Goal: Task Accomplishment & Management: Use online tool/utility

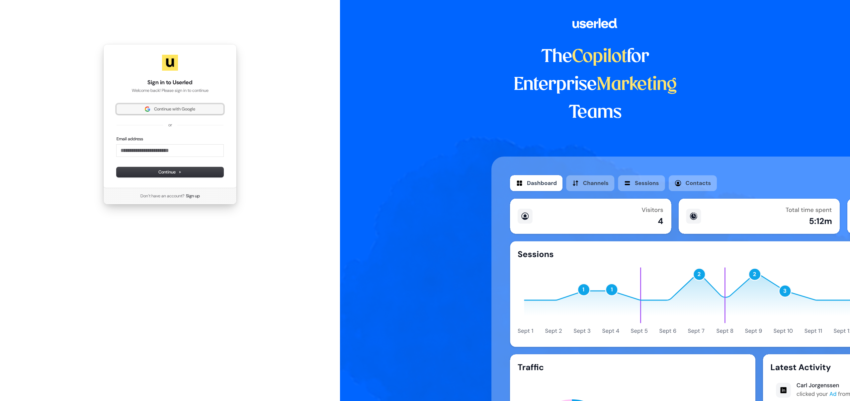
click at [185, 105] on button "Continue with Google" at bounding box center [170, 109] width 107 height 10
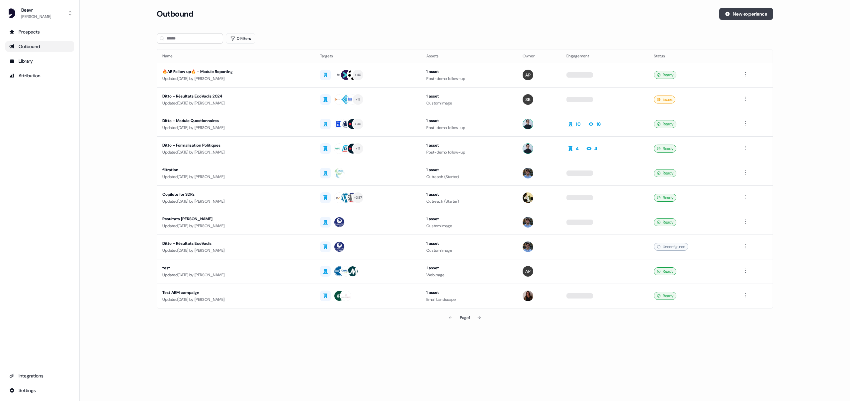
click at [746, 14] on button "New experience" at bounding box center [746, 14] width 54 height 12
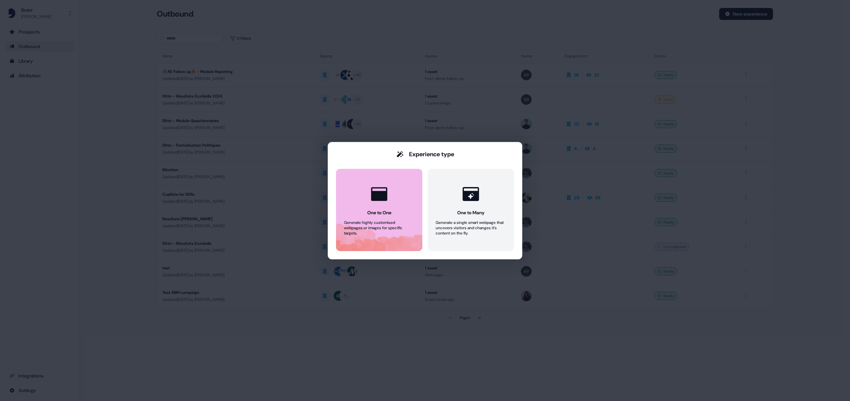
click at [365, 207] on button "One to One Generate highly customised webpages or images for specific targets." at bounding box center [379, 210] width 86 height 82
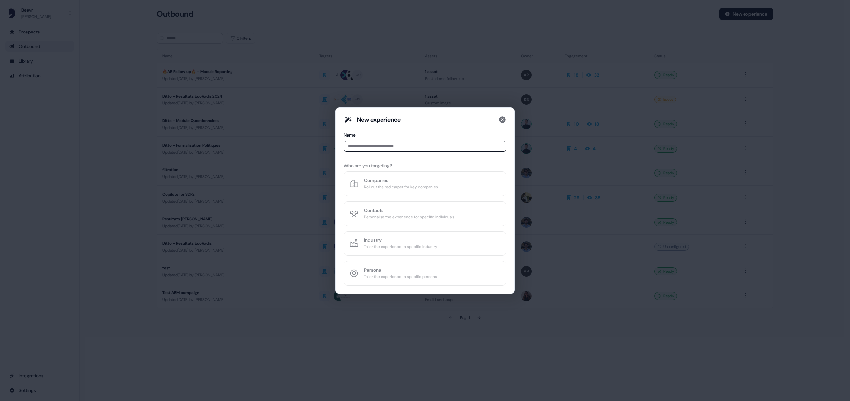
click at [376, 150] on input at bounding box center [425, 146] width 163 height 11
type input "**********"
click at [393, 270] on div "Persona" at bounding box center [400, 270] width 73 height 7
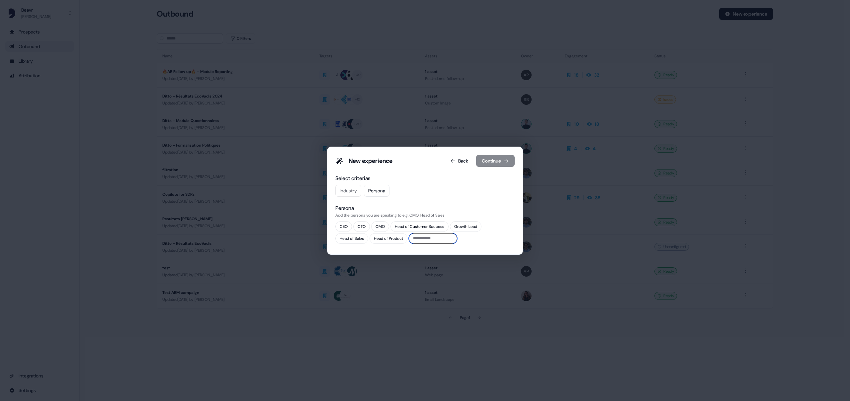
click at [433, 236] on input "text" at bounding box center [433, 238] width 48 height 11
type input "**********"
click at [453, 240] on button "Add" at bounding box center [448, 239] width 16 height 8
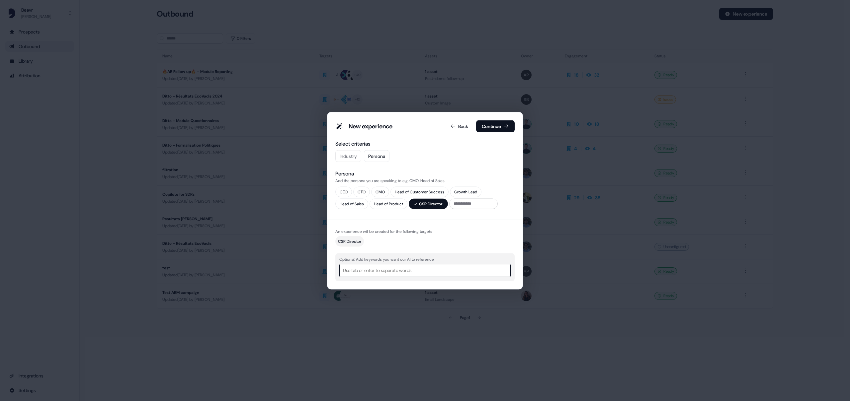
click at [370, 272] on div at bounding box center [425, 271] width 164 height 8
click at [496, 129] on button "Continue" at bounding box center [495, 126] width 39 height 12
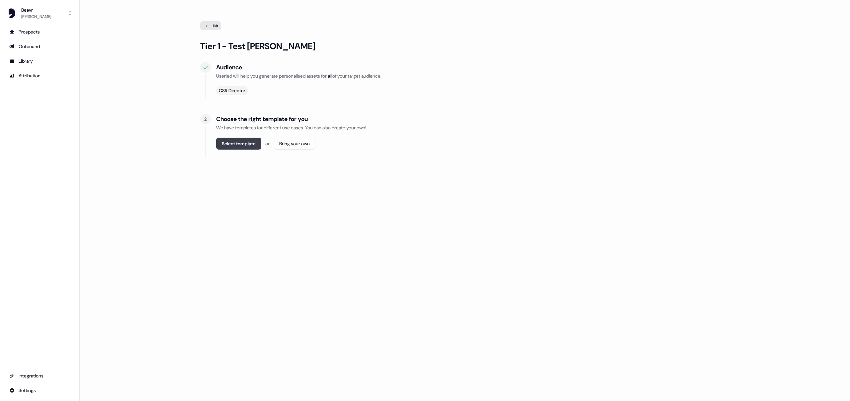
click at [251, 146] on button "Select template" at bounding box center [238, 144] width 45 height 12
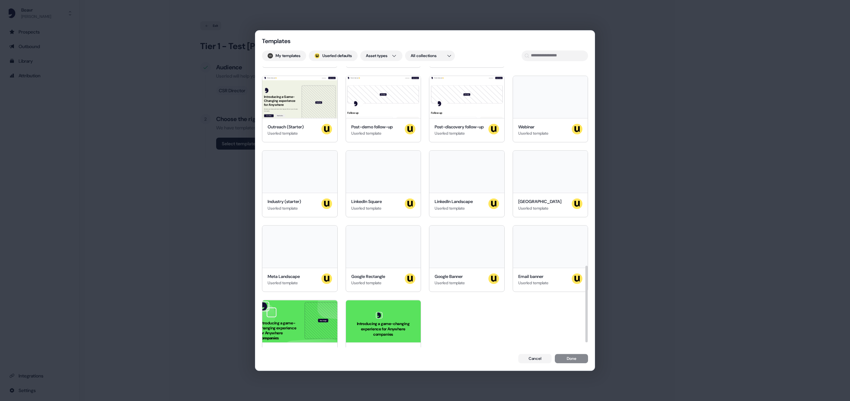
scroll to position [731, 0]
